Goal: Task Accomplishment & Management: Use online tool/utility

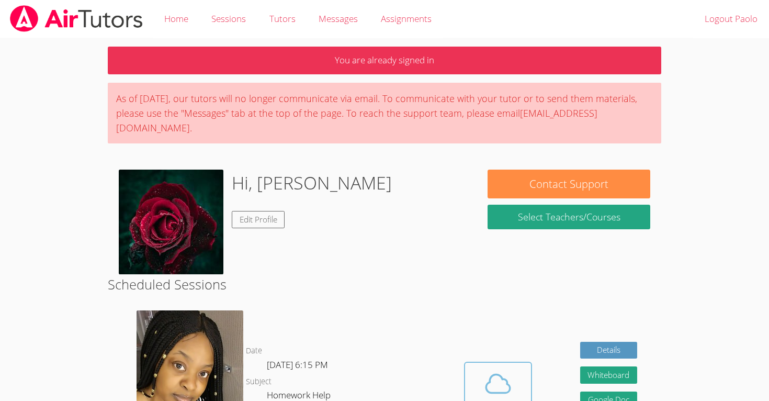
click at [482, 373] on span at bounding box center [498, 383] width 53 height 29
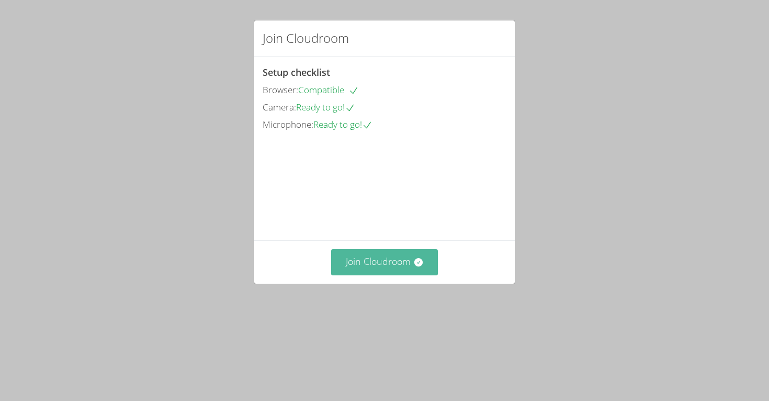
click at [349, 275] on button "Join Cloudroom" at bounding box center [384, 262] width 107 height 26
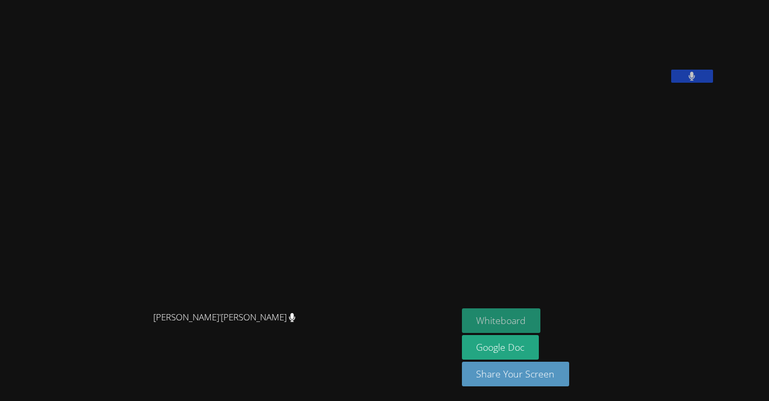
click at [541, 315] on button "Whiteboard" at bounding box center [501, 320] width 79 height 25
click at [539, 316] on button "Whiteboard" at bounding box center [501, 320] width 79 height 25
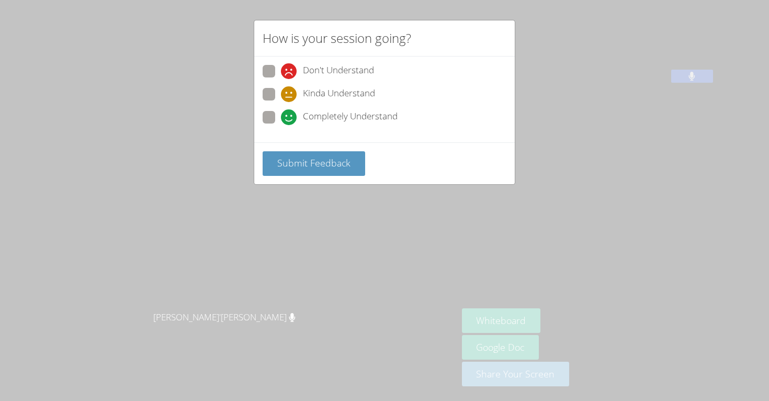
click at [281, 125] on span at bounding box center [281, 125] width 0 height 0
click at [281, 117] on input "Completely Understand" at bounding box center [285, 115] width 9 height 9
radio input "true"
click at [320, 169] on button "Submit Feedback" at bounding box center [314, 163] width 103 height 25
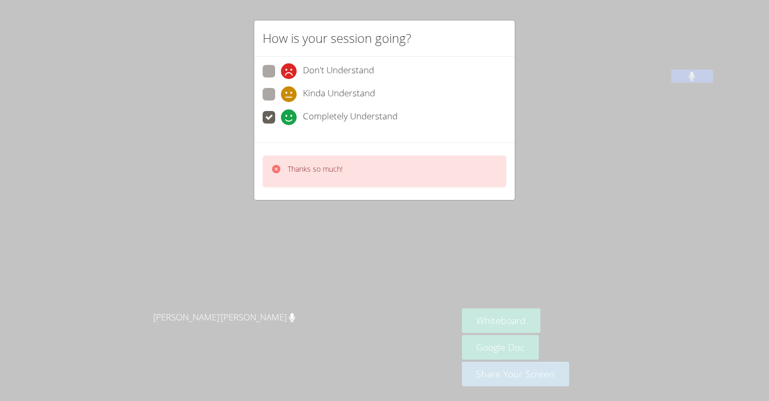
click at [137, 129] on div "How is your session going? Don't Understand Kinda Understand Completely Underst…" at bounding box center [384, 200] width 769 height 401
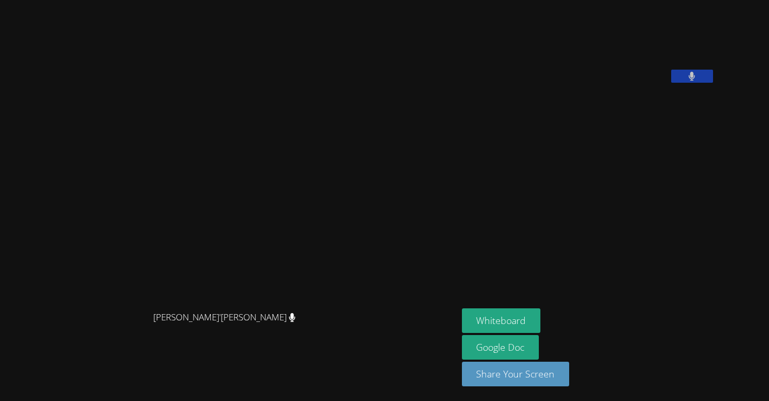
click at [713, 83] on button at bounding box center [693, 76] width 42 height 13
click at [698, 81] on icon at bounding box center [692, 76] width 11 height 9
